Goal: Transaction & Acquisition: Purchase product/service

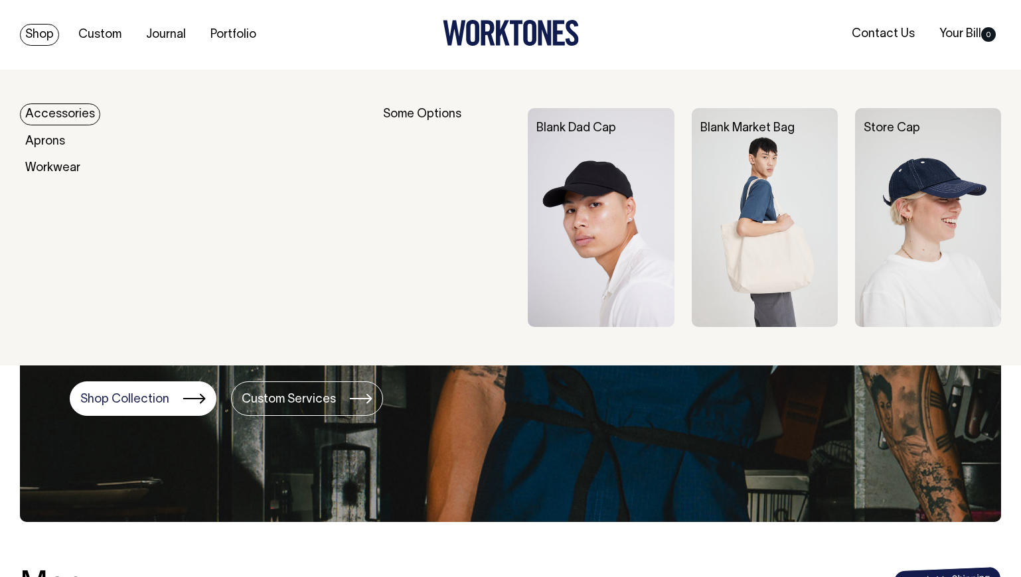
click at [53, 111] on link "Accessories" at bounding box center [60, 115] width 80 height 22
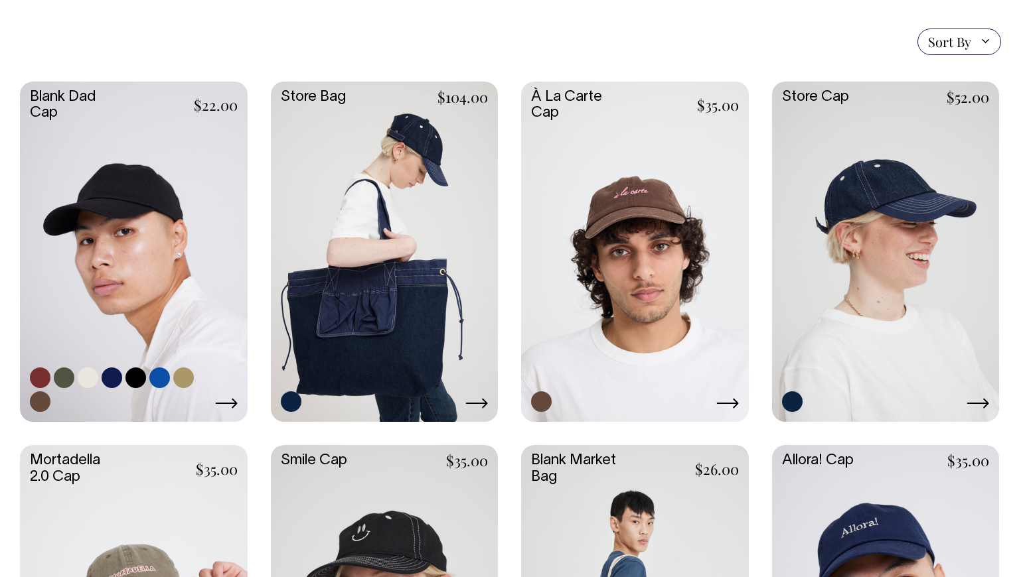
scroll to position [326, 0]
click at [163, 258] on link at bounding box center [134, 251] width 228 height 338
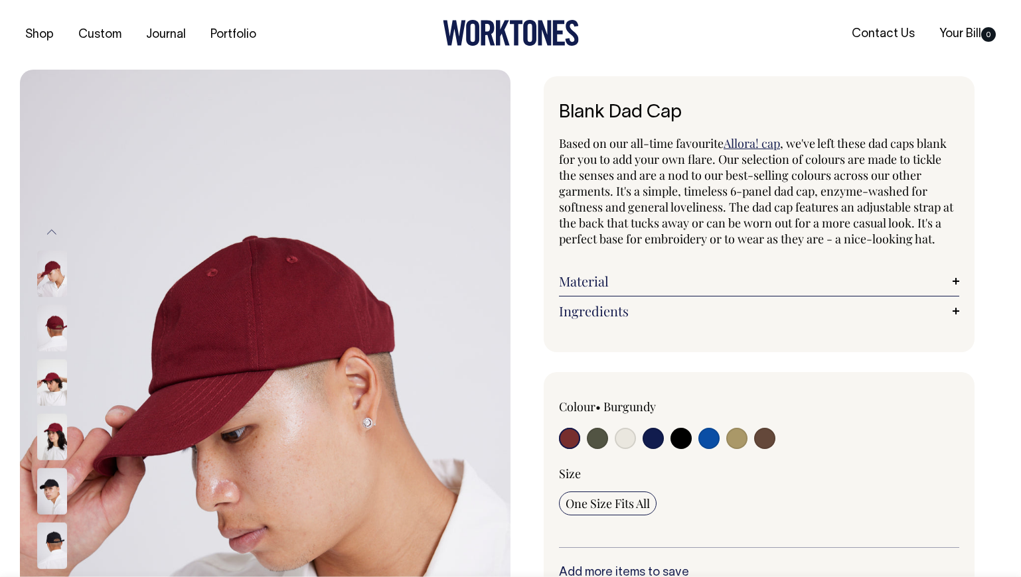
click at [656, 432] on input "radio" at bounding box center [652, 438] width 21 height 21
radio input "true"
select select "Dark Navy"
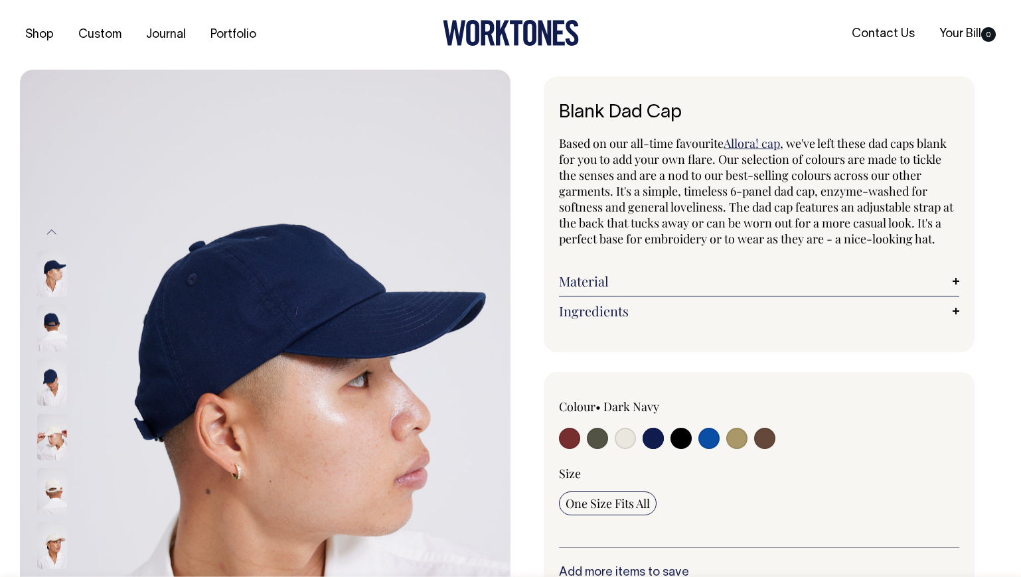
click at [52, 374] on img at bounding box center [52, 383] width 30 height 46
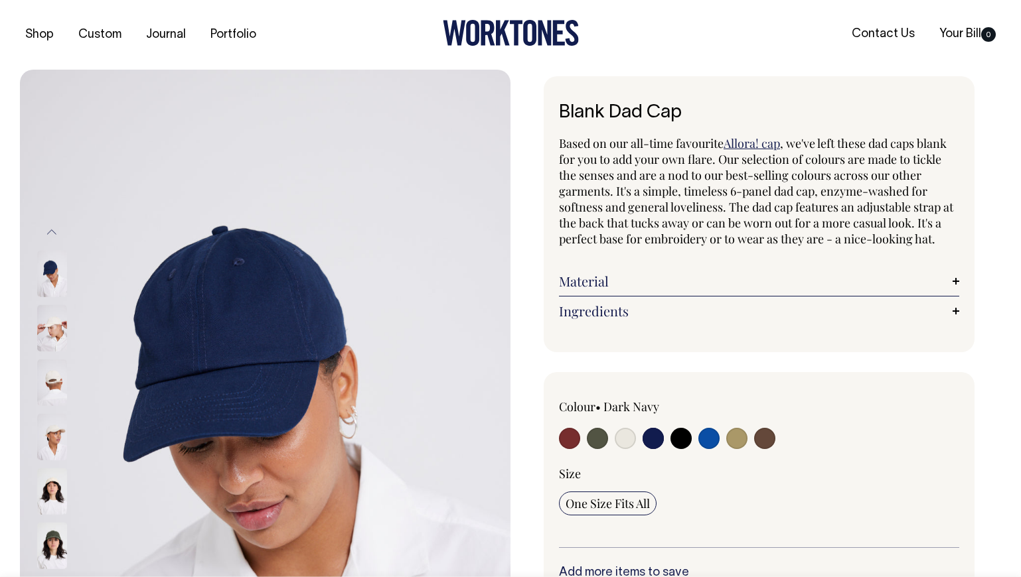
click at [48, 334] on img at bounding box center [52, 328] width 30 height 46
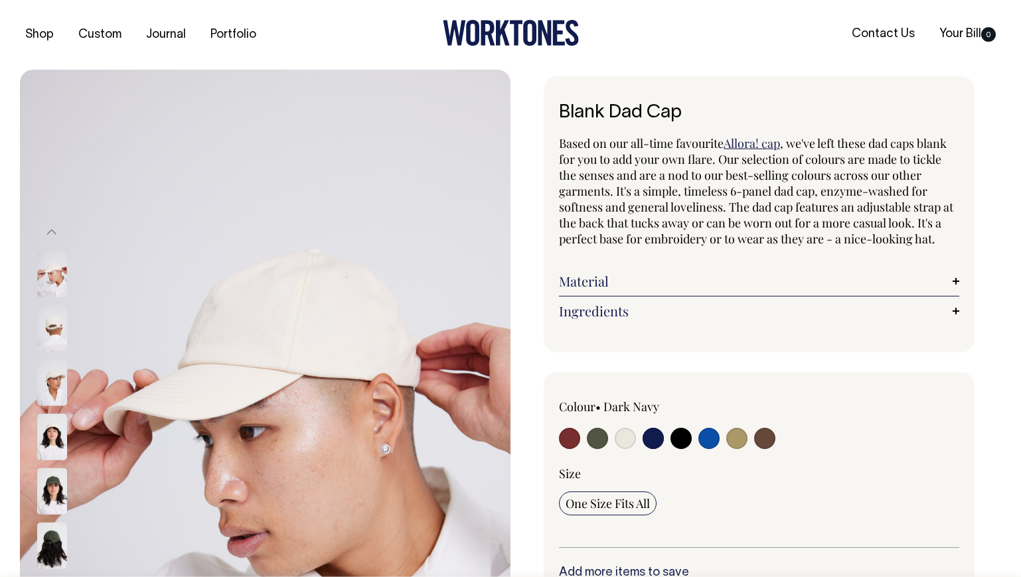
click at [51, 231] on button "Previous" at bounding box center [52, 232] width 20 height 30
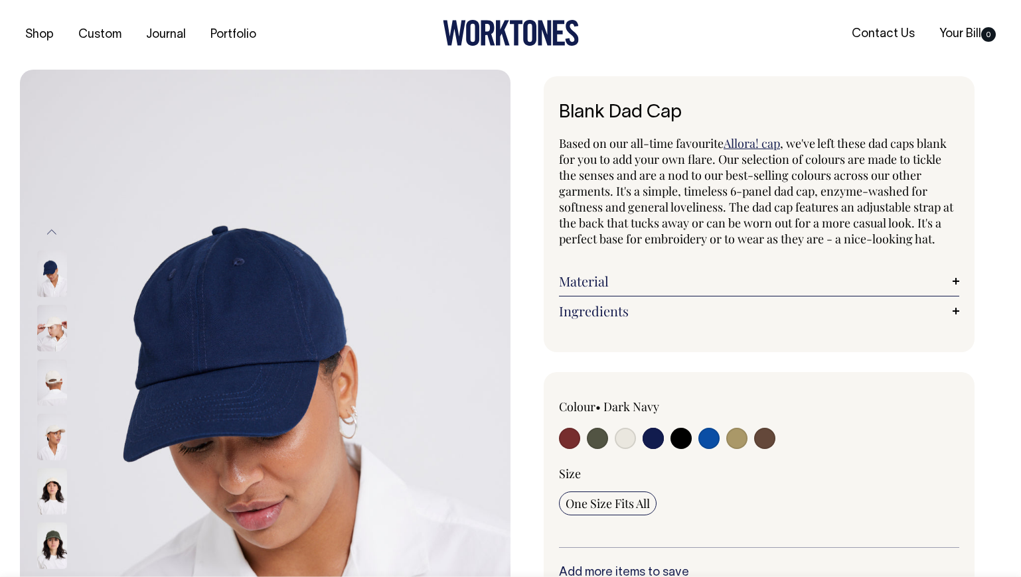
click at [50, 234] on button "Previous" at bounding box center [52, 232] width 20 height 30
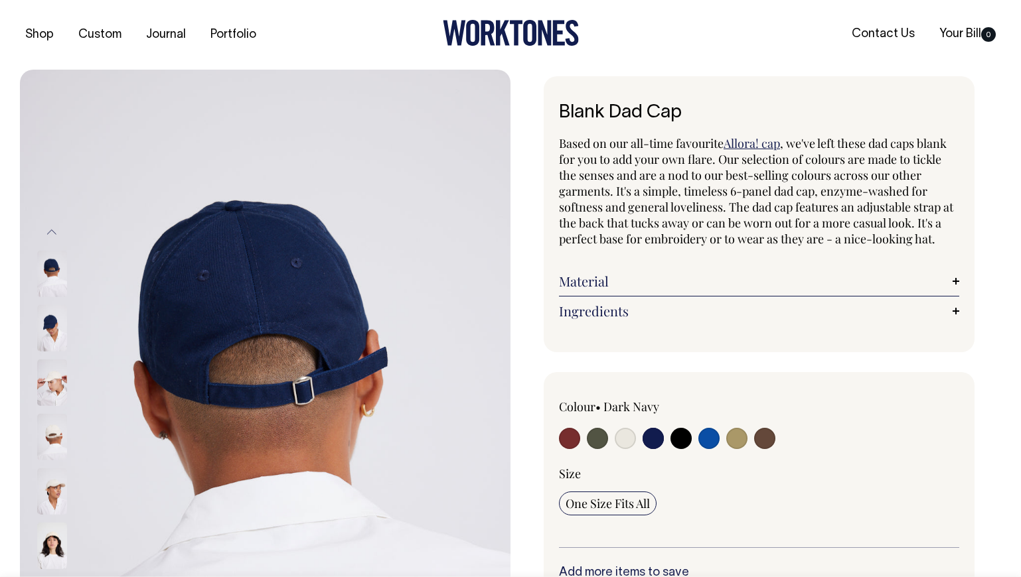
click at [50, 235] on button "Previous" at bounding box center [52, 232] width 20 height 30
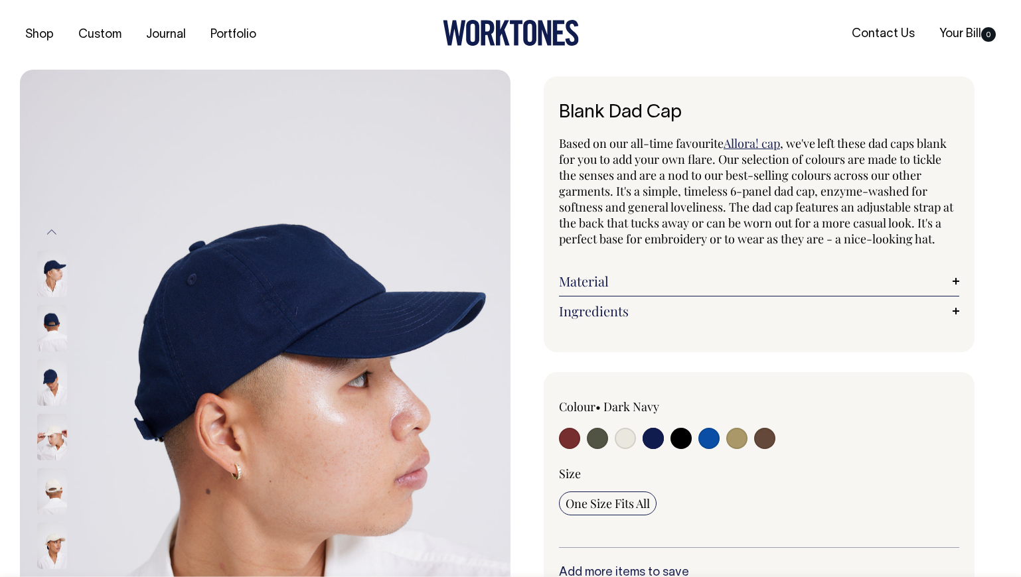
click at [46, 338] on img at bounding box center [52, 328] width 30 height 46
click at [53, 376] on img at bounding box center [52, 383] width 30 height 46
click at [49, 335] on img at bounding box center [52, 328] width 30 height 46
click at [50, 324] on img at bounding box center [52, 328] width 30 height 46
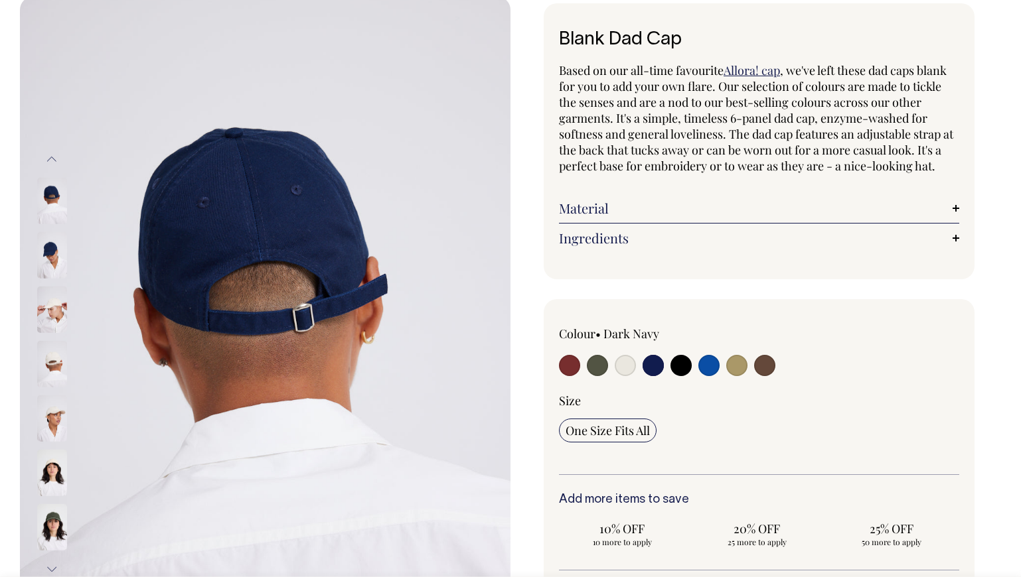
scroll to position [74, 0]
click at [573, 364] on input "radio" at bounding box center [569, 364] width 21 height 21
radio input "true"
select select "Burgundy"
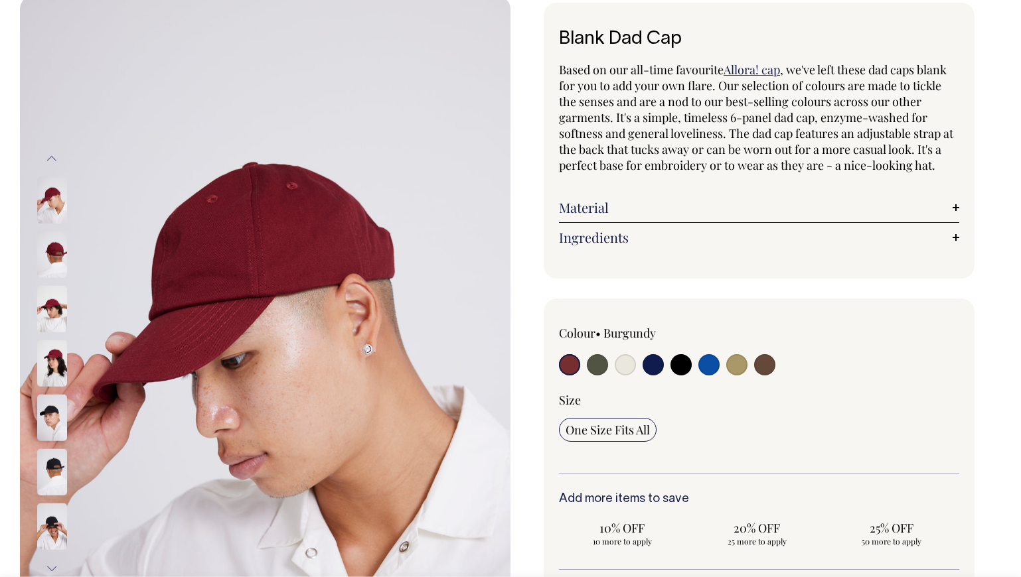
click at [48, 254] on img at bounding box center [52, 255] width 30 height 46
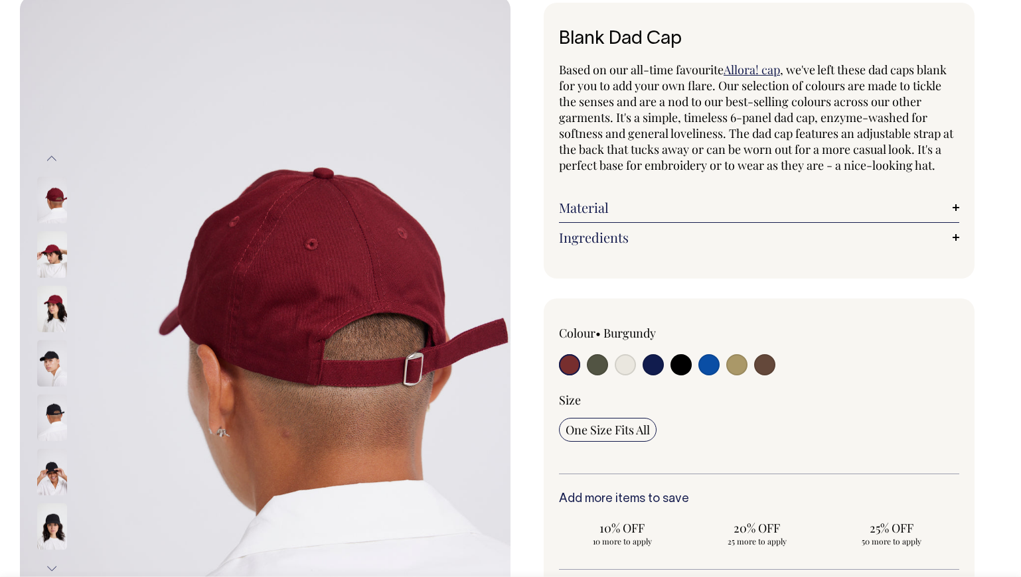
click at [42, 366] on img at bounding box center [52, 363] width 30 height 46
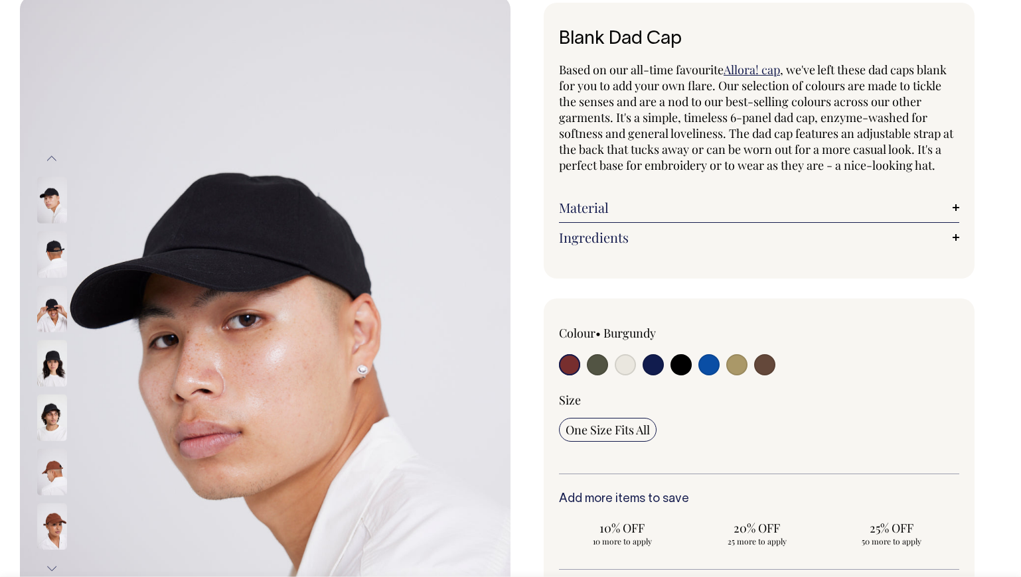
click at [658, 364] on input "radio" at bounding box center [652, 364] width 21 height 21
radio input "true"
select select "Dark Navy"
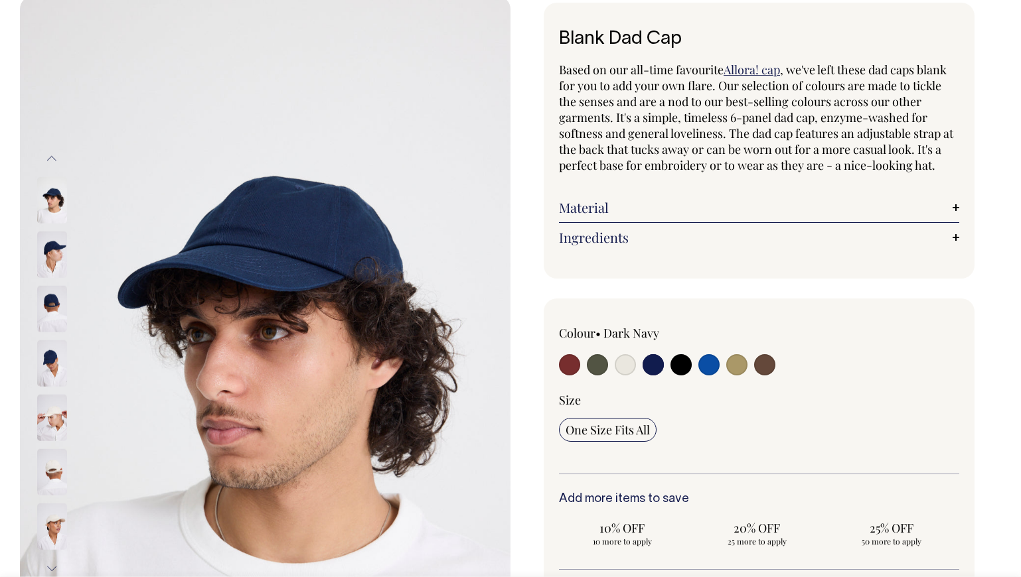
click at [50, 249] on img at bounding box center [52, 255] width 30 height 46
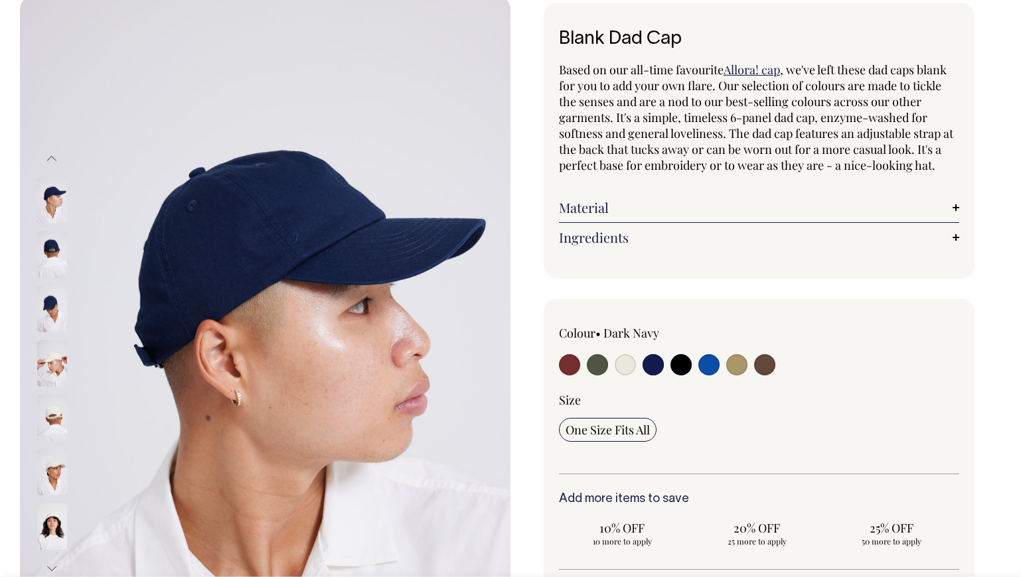
click at [571, 370] on input "radio" at bounding box center [569, 364] width 21 height 21
radio input "true"
select select "Burgundy"
